Goal: Obtain resource: Download file/media

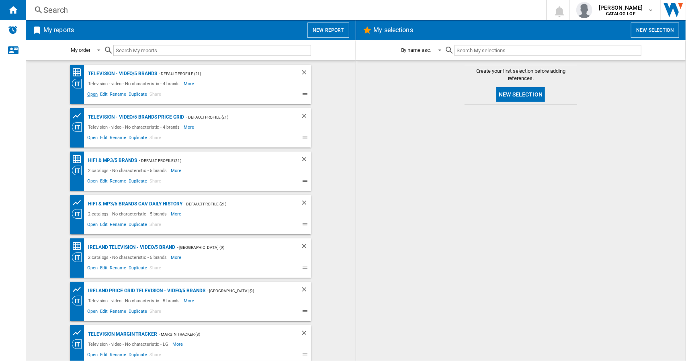
click at [89, 92] on span "Open" at bounding box center [92, 95] width 13 height 10
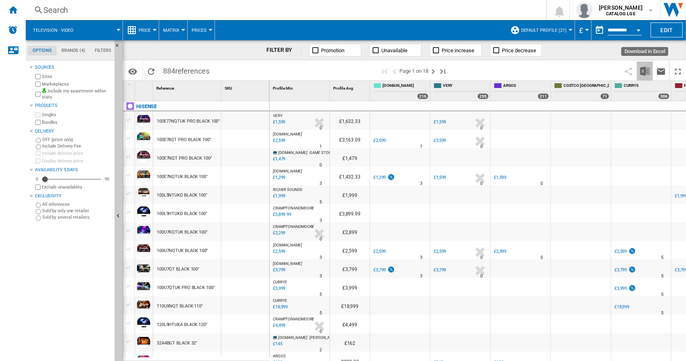
click at [643, 72] on img "Download in Excel" at bounding box center [645, 71] width 10 height 10
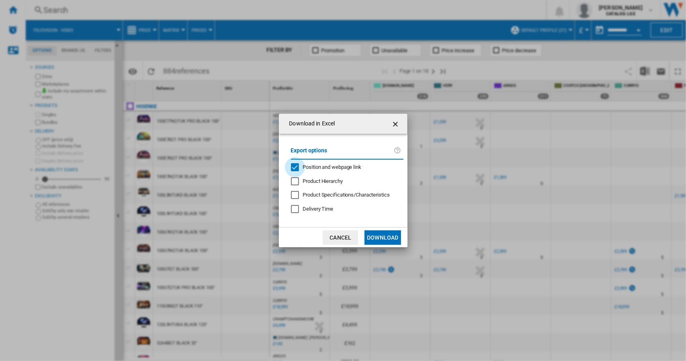
click at [294, 166] on div "Position and webpage link" at bounding box center [295, 167] width 8 height 8
click at [377, 236] on button "Download" at bounding box center [383, 237] width 36 height 14
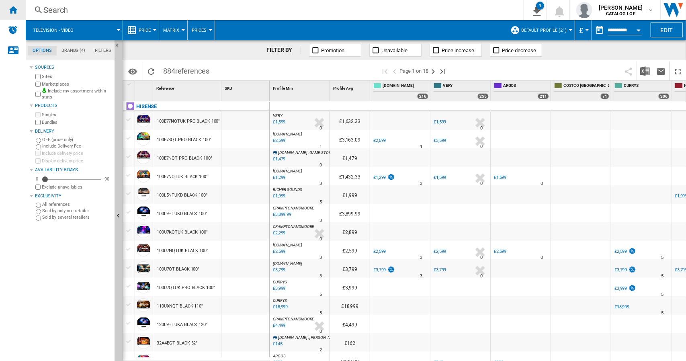
click at [6, 11] on div "Home" at bounding box center [13, 10] width 26 height 20
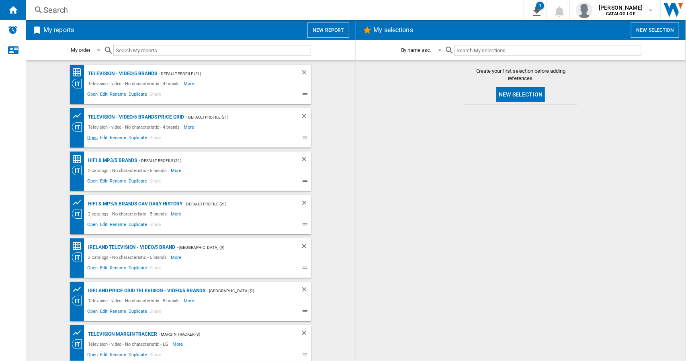
click at [89, 134] on span "Open" at bounding box center [92, 139] width 13 height 10
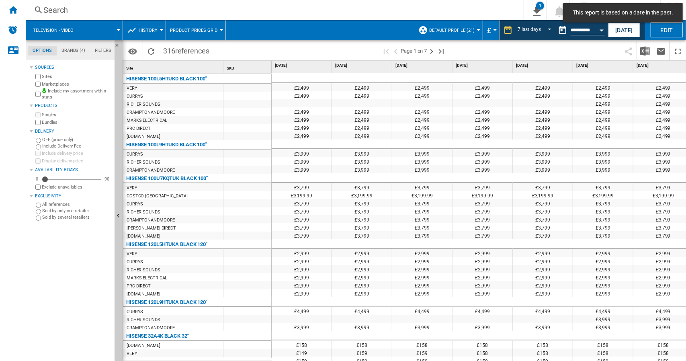
click at [617, 24] on md-toast "This report is based on a date in the past." at bounding box center [623, 13] width 126 height 26
click at [620, 31] on button "[DATE]" at bounding box center [624, 30] width 32 height 15
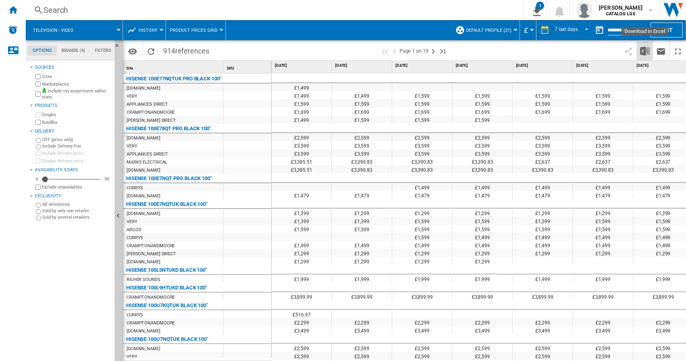
click at [641, 51] on img "Download in Excel" at bounding box center [645, 51] width 10 height 10
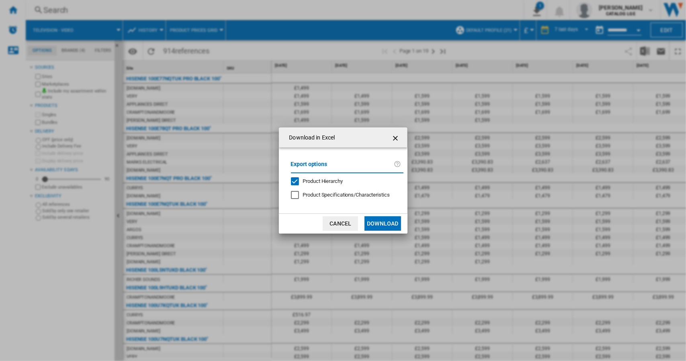
click at [296, 181] on div "Product Hierarchy" at bounding box center [295, 181] width 8 height 8
click at [381, 223] on button "Download" at bounding box center [383, 223] width 36 height 14
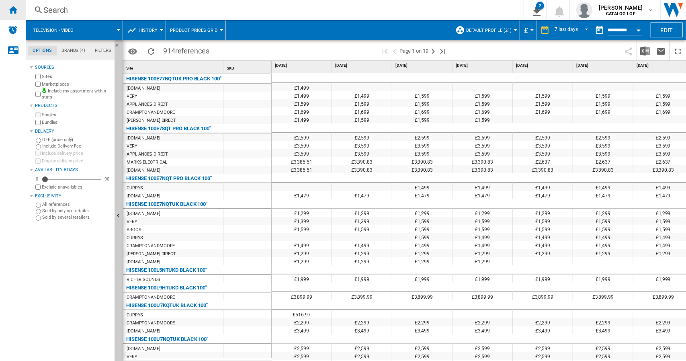
click at [8, 13] on ng-md-icon "Home" at bounding box center [13, 10] width 10 height 10
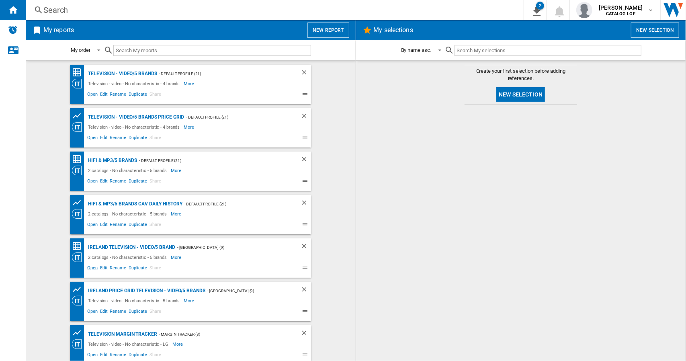
click at [90, 267] on span "Open" at bounding box center [92, 269] width 13 height 10
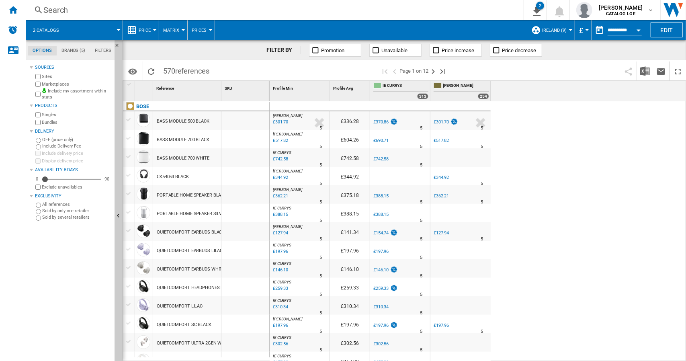
click at [586, 29] on div "Currency" at bounding box center [587, 30] width 4 height 2
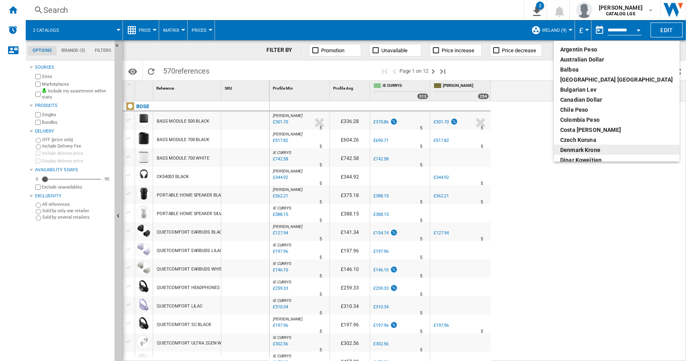
scroll to position [80, 0]
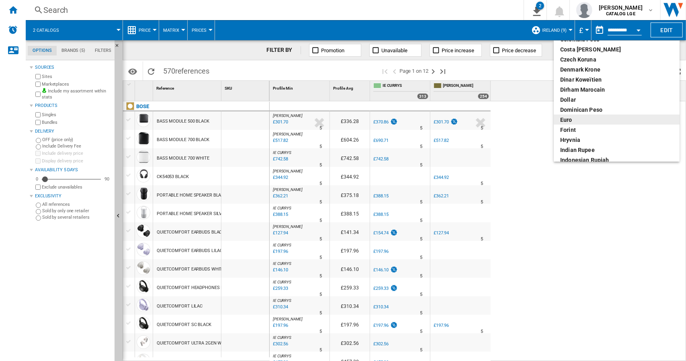
click at [568, 119] on div "euro" at bounding box center [616, 120] width 113 height 8
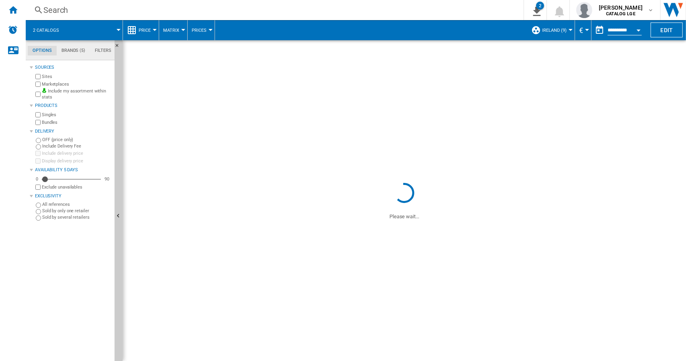
click at [607, 126] on div "[PERSON_NAME] : [PERSON_NAME] -1.0 % £301.70 % N/A 5 [PERSON_NAME] : [PERSON_NA…" at bounding box center [478, 231] width 417 height 260
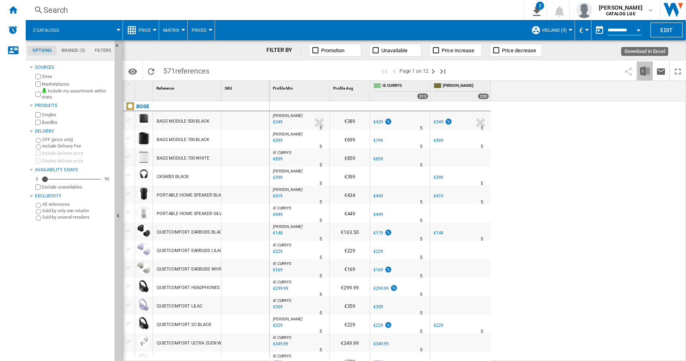
click at [648, 75] on img "Download in Excel" at bounding box center [645, 71] width 10 height 10
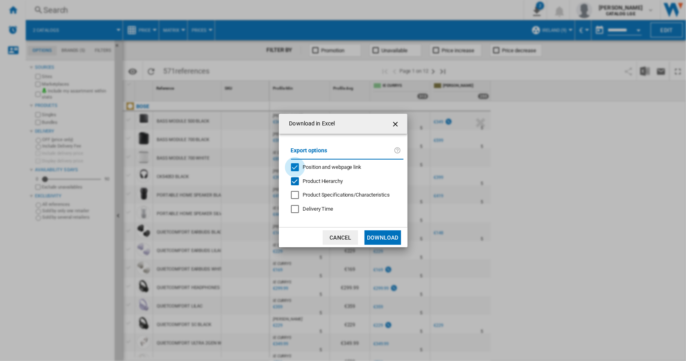
click at [296, 166] on div "Position and webpage link" at bounding box center [295, 167] width 8 height 8
click at [294, 180] on div "Product Hierarchy" at bounding box center [295, 181] width 8 height 8
click at [375, 236] on button "Download" at bounding box center [383, 237] width 36 height 14
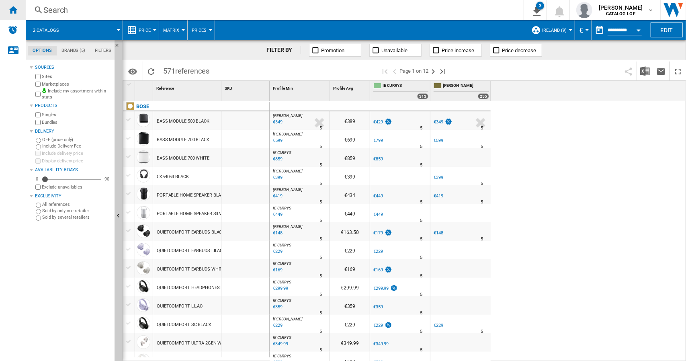
click at [12, 10] on ng-md-icon "Home" at bounding box center [13, 10] width 10 height 10
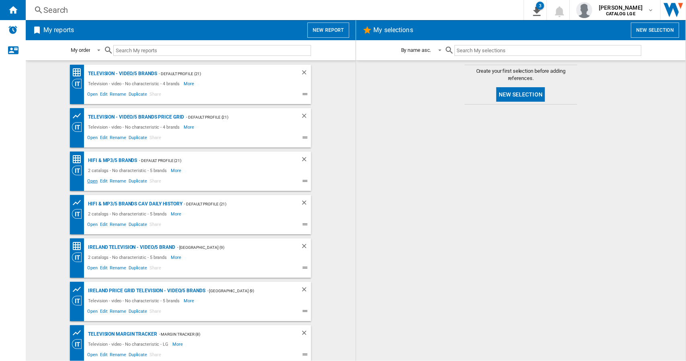
click at [90, 180] on span "Open" at bounding box center [92, 182] width 13 height 10
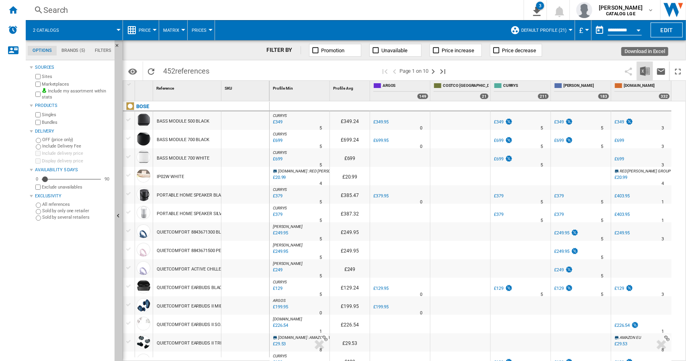
click at [647, 71] on img "Download in Excel" at bounding box center [645, 71] width 10 height 10
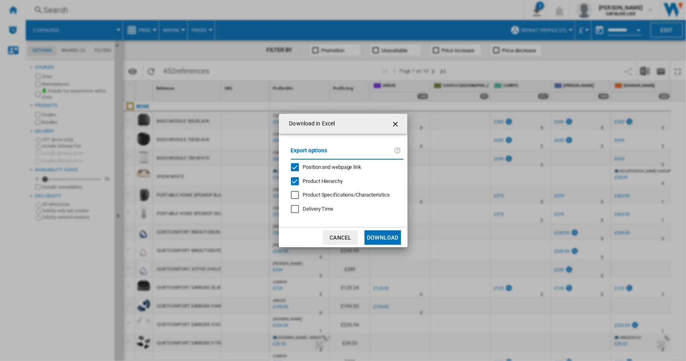
click at [292, 183] on div "Product Hierarchy" at bounding box center [295, 181] width 8 height 8
click at [296, 165] on div "Position and webpage link" at bounding box center [295, 167] width 8 height 8
click at [295, 167] on div "Position and webpage link" at bounding box center [295, 167] width 8 height 8
click at [291, 166] on div "Position and webpage link" at bounding box center [295, 167] width 8 height 8
click at [385, 242] on button "Download" at bounding box center [383, 237] width 36 height 14
